Goal: Task Accomplishment & Management: Manage account settings

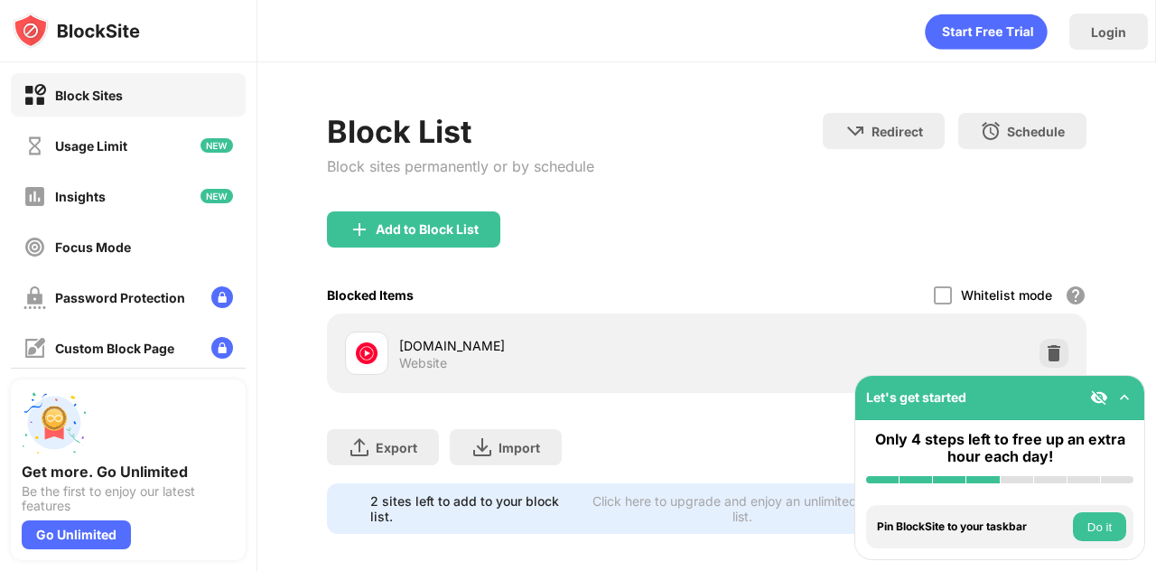
scroll to position [26, 0]
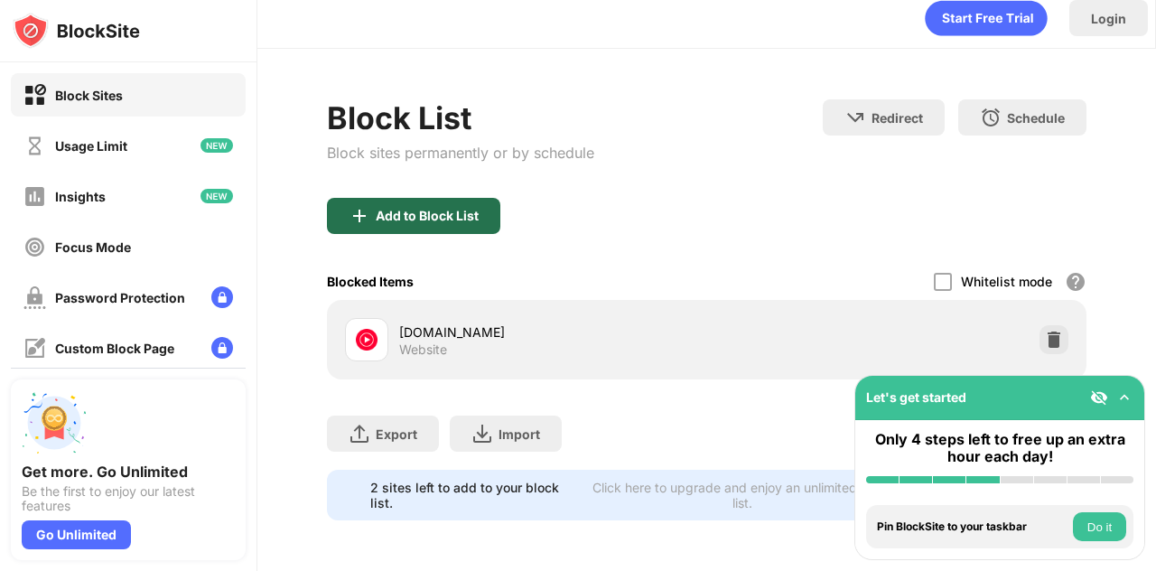
click at [388, 215] on div "Add to Block List" at bounding box center [413, 216] width 173 height 36
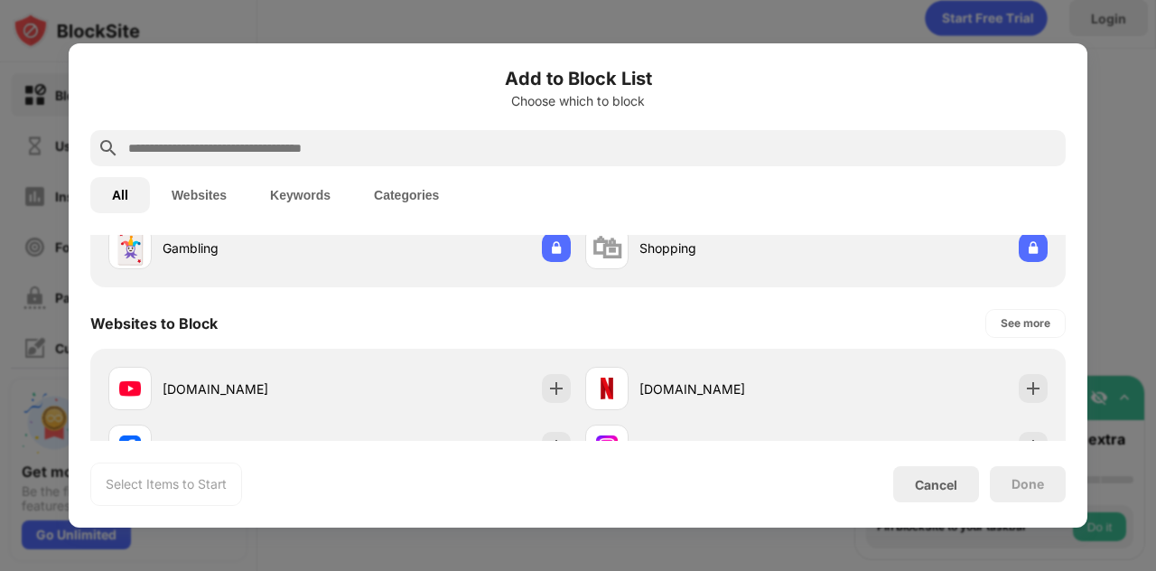
scroll to position [194, 0]
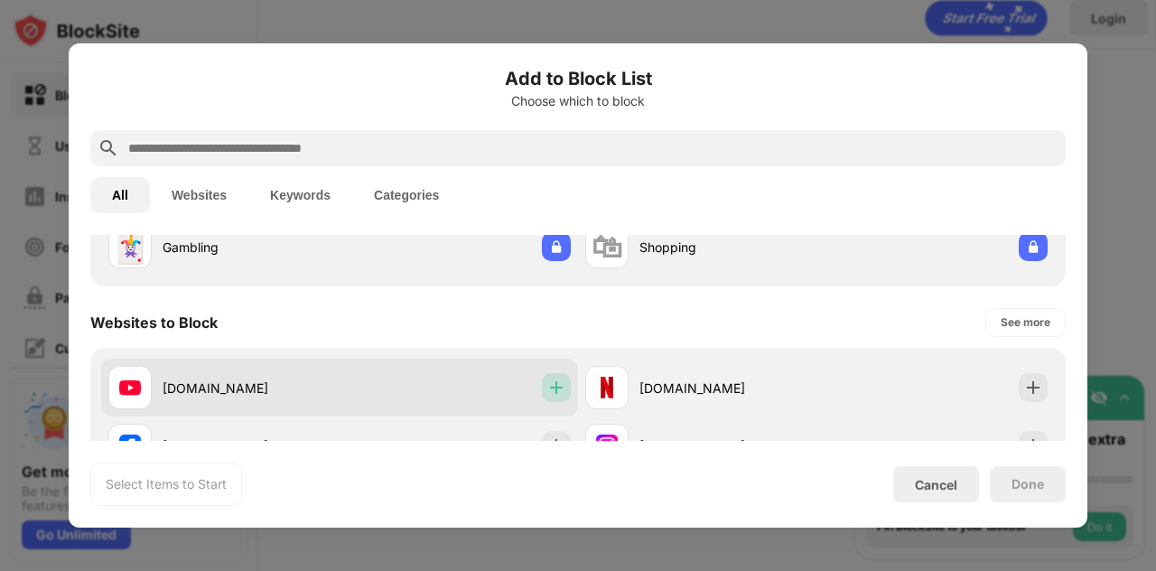
click at [556, 391] on img at bounding box center [556, 387] width 18 height 18
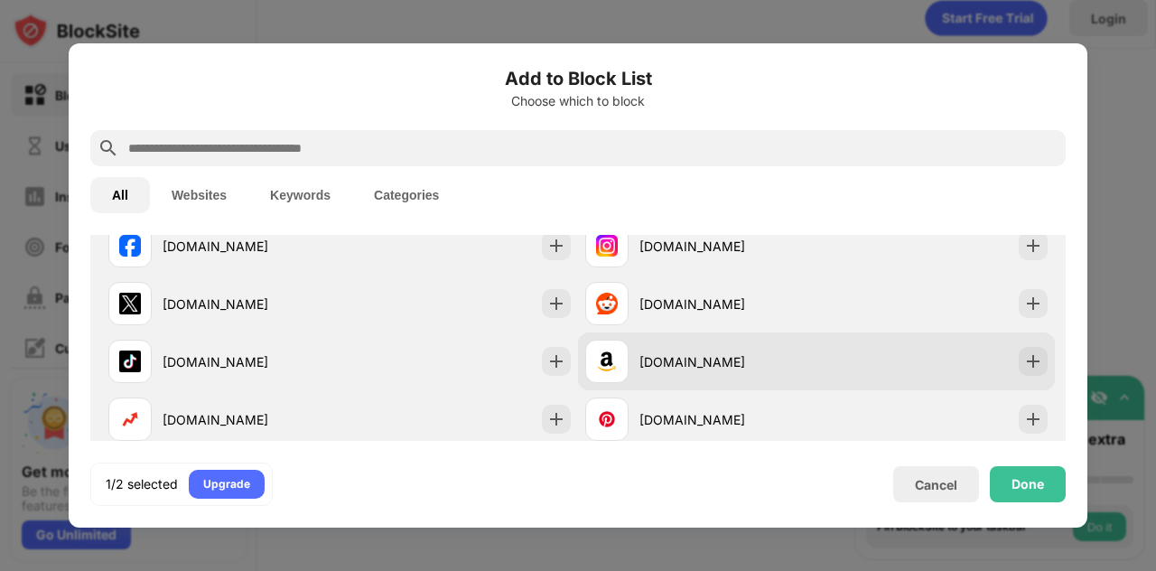
scroll to position [397, 0]
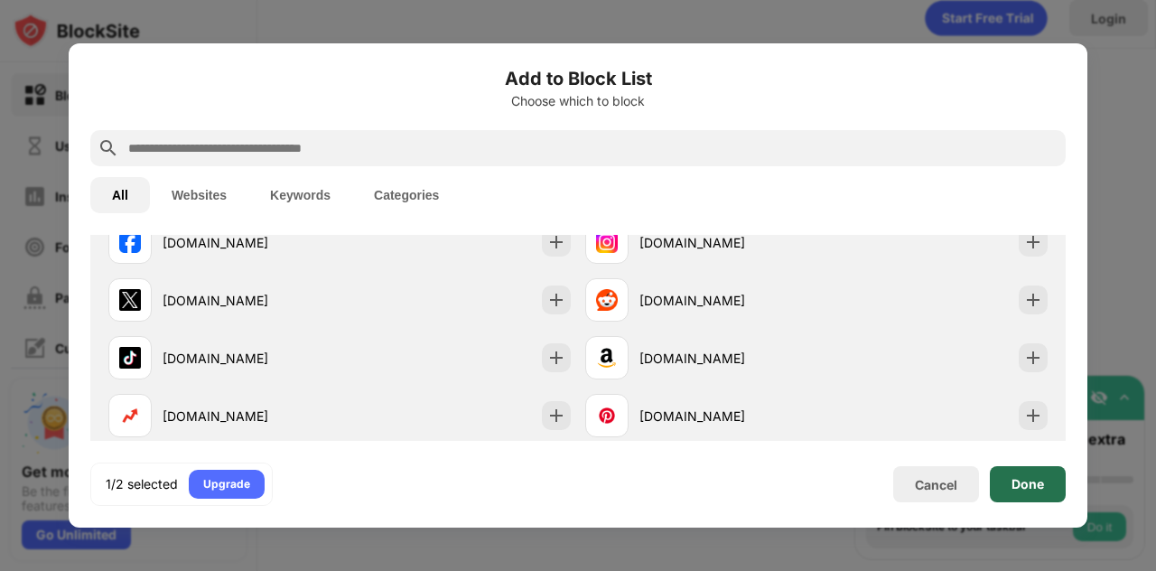
click at [1026, 490] on div "Done" at bounding box center [1027, 484] width 33 height 14
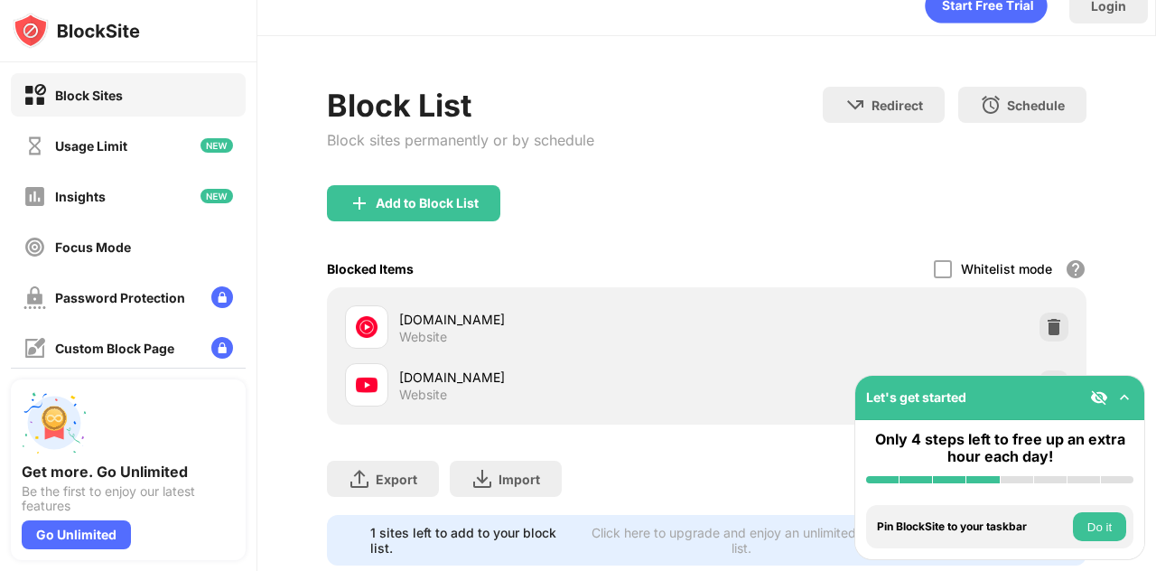
scroll to position [84, 0]
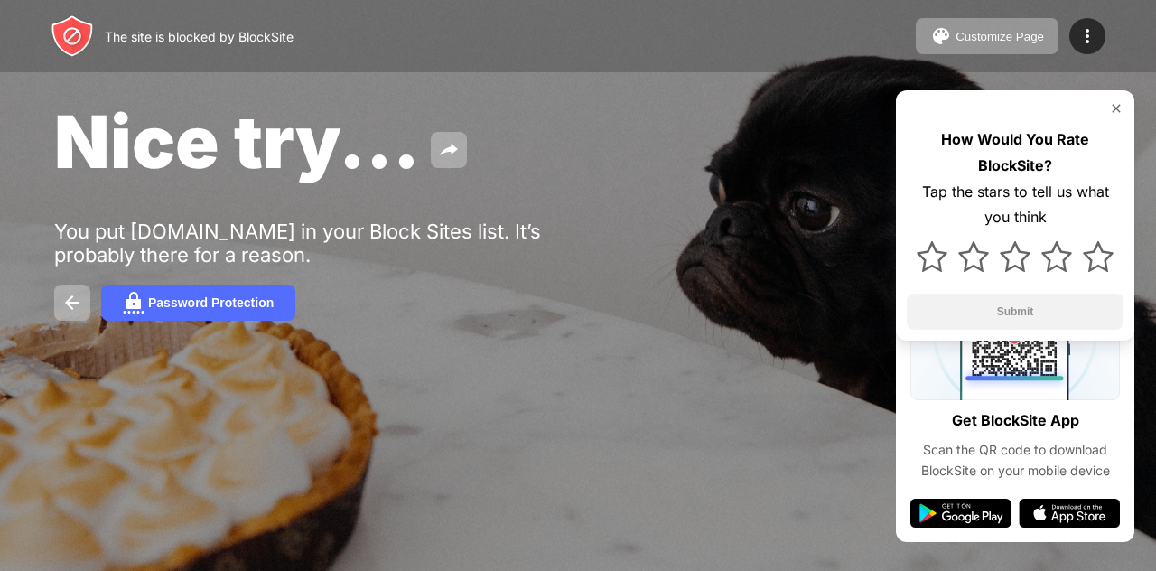
click at [1067, 28] on div "Customize Page Edit Block List Redirect Customize Block Page Upgrade Password P…" at bounding box center [1011, 36] width 190 height 36
click at [1080, 33] on img at bounding box center [1087, 36] width 22 height 22
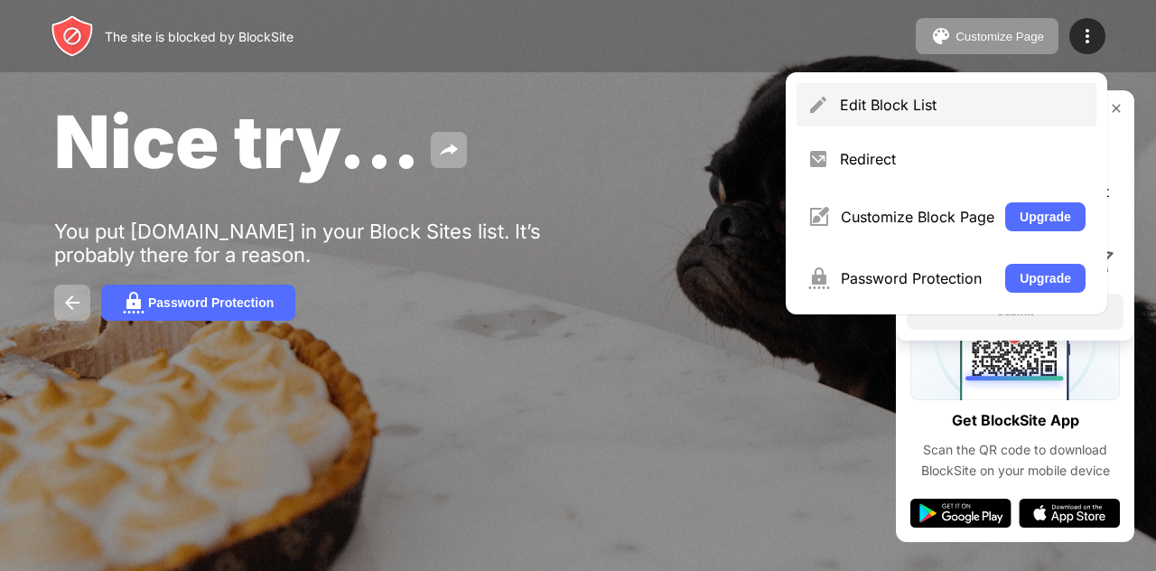
click at [925, 116] on div "Edit Block List" at bounding box center [946, 104] width 300 height 43
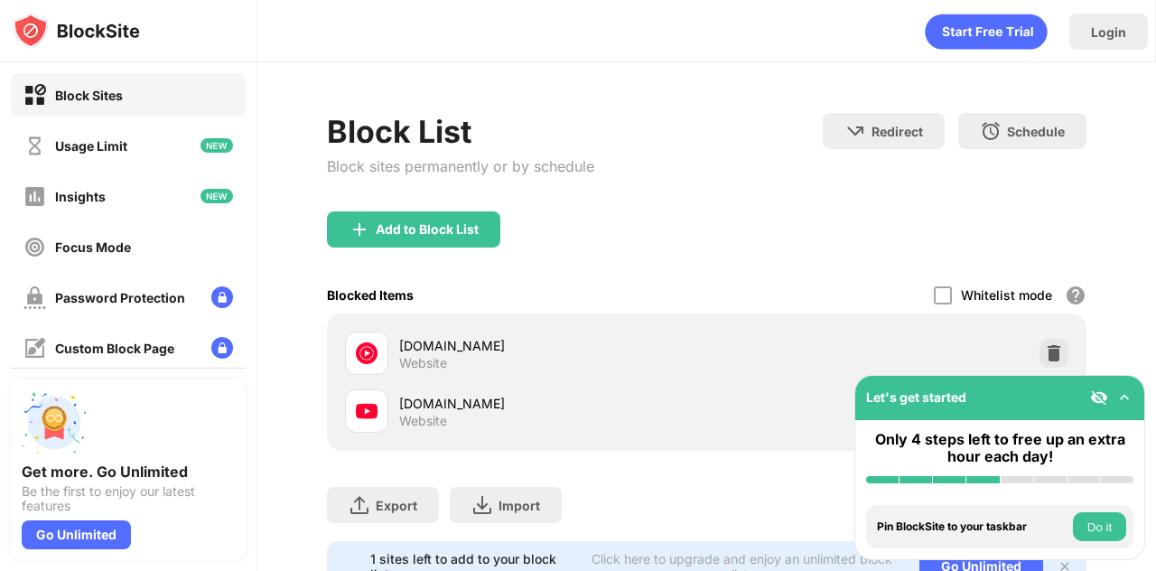
scroll to position [84, 0]
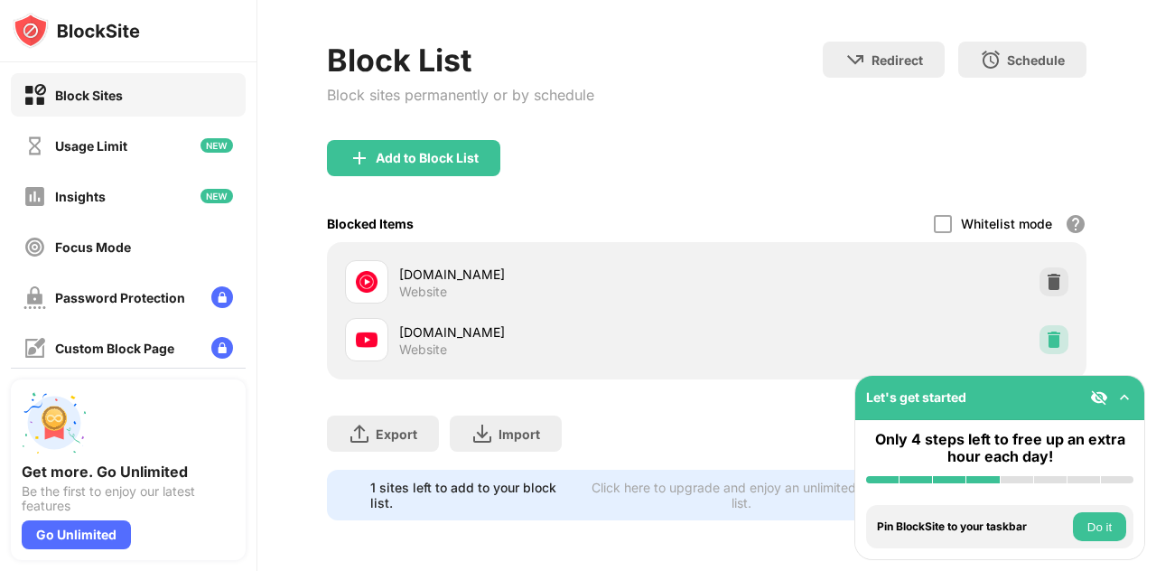
click at [1039, 325] on div at bounding box center [1053, 339] width 29 height 29
